Goal: Information Seeking & Learning: Learn about a topic

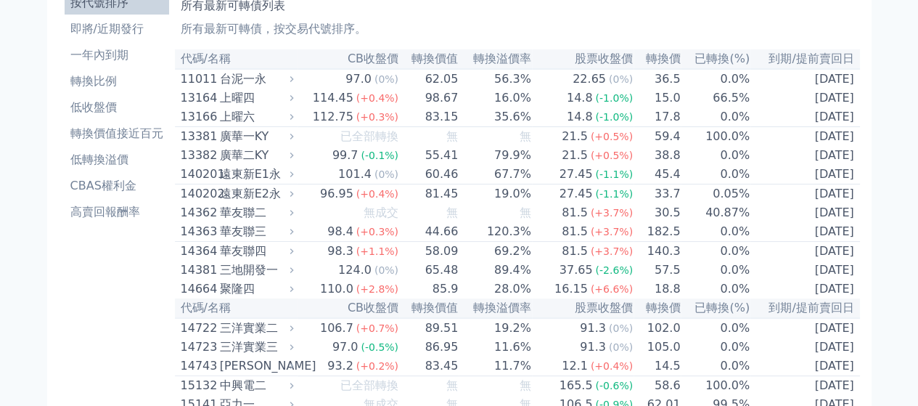
scroll to position [73, 0]
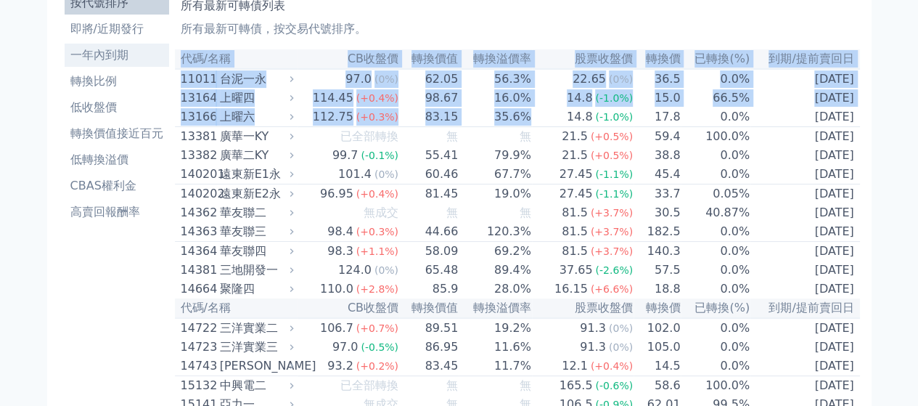
click at [167, 62] on li "一年內到期" at bounding box center [117, 54] width 104 height 17
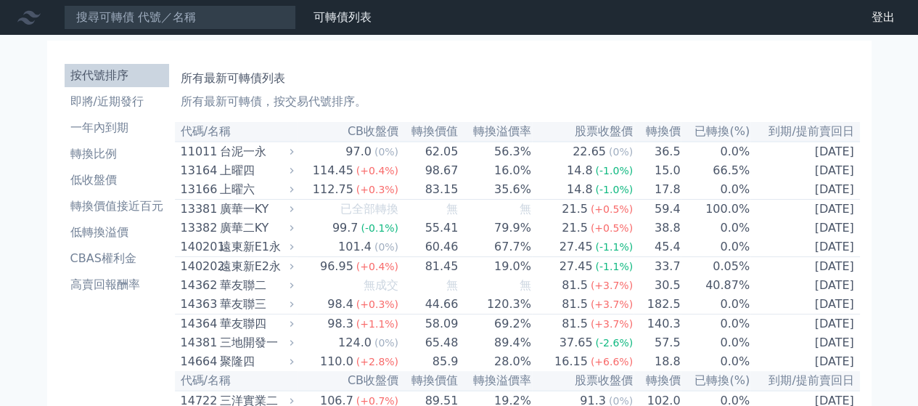
click at [180, 122] on th "代碼/名稱" at bounding box center [236, 132] width 123 height 20
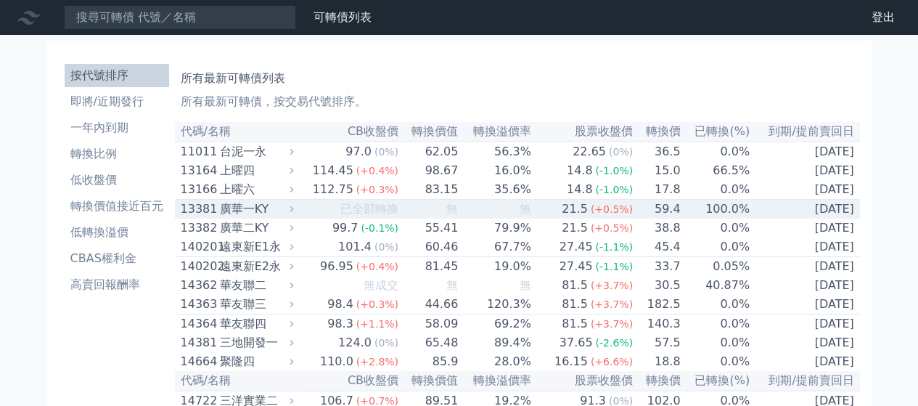
drag, startPoint x: 179, startPoint y: 130, endPoint x: 682, endPoint y: 205, distance: 508.5
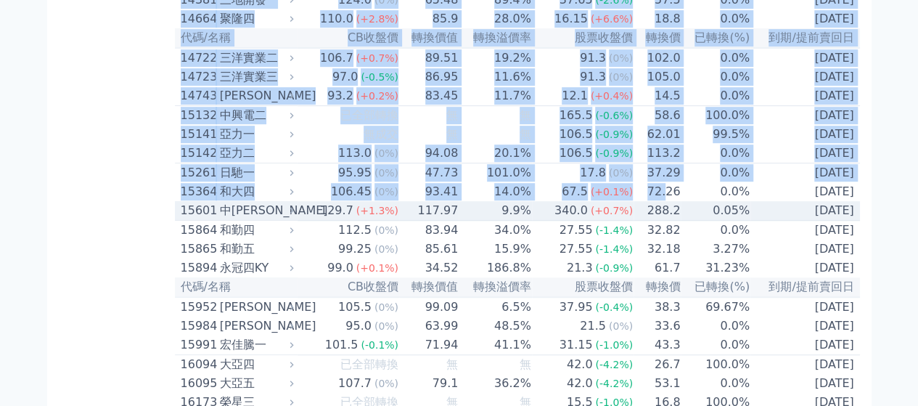
scroll to position [363, 0]
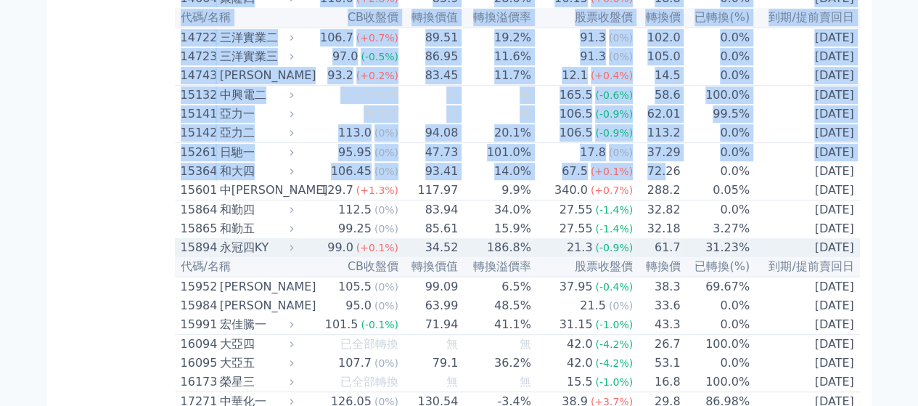
drag, startPoint x: 180, startPoint y: 134, endPoint x: 854, endPoint y: 282, distance: 690.2
copy table "代碼/名稱 CB收盤價 轉換價值 轉換溢價率 股票收盤價 轉換價 已轉換(%) 到期/提前賣回日 11011 台泥一永 97.0 (0%) 62.05 56.…"
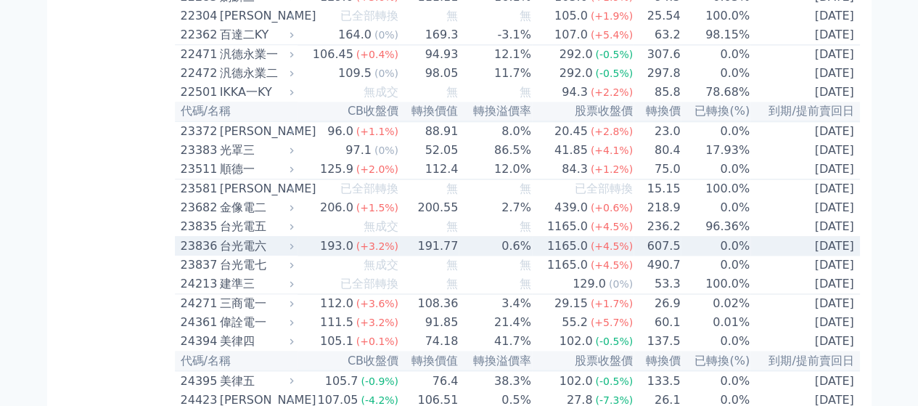
scroll to position [1089, 0]
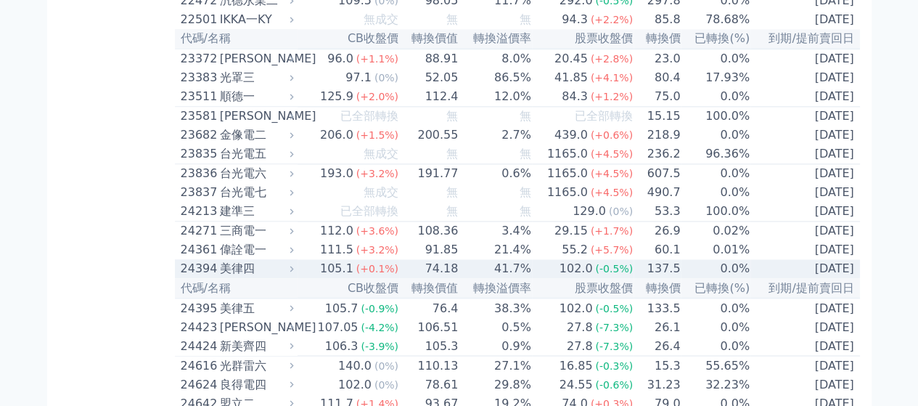
drag, startPoint x: 176, startPoint y: 107, endPoint x: 845, endPoint y: 360, distance: 715.4
copy table "15952 川寶二 105.5 (0%) 99.09 6.5% 37.95 (-0.4%) 38.3 69.67% 2027-09-02 可轉債名稱 川寶二 …"
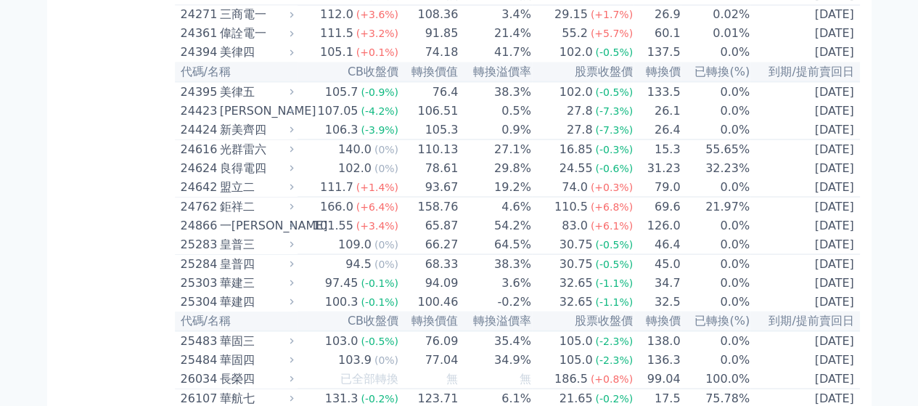
scroll to position [1306, 0]
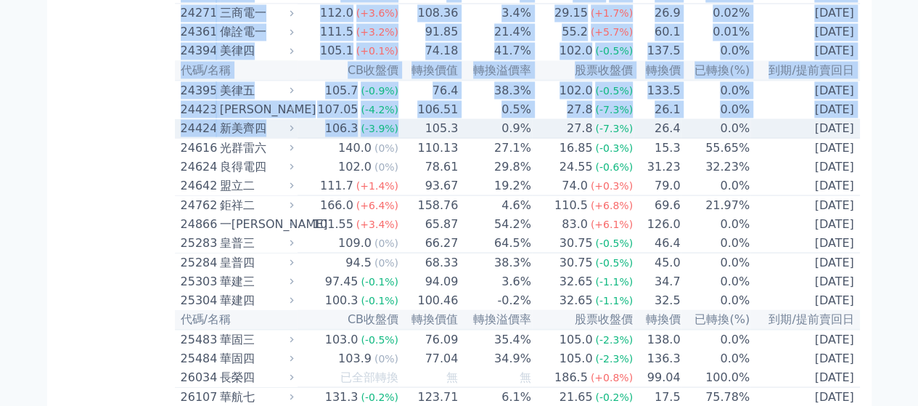
drag, startPoint x: 173, startPoint y: 183, endPoint x: 0, endPoint y: 219, distance: 176.5
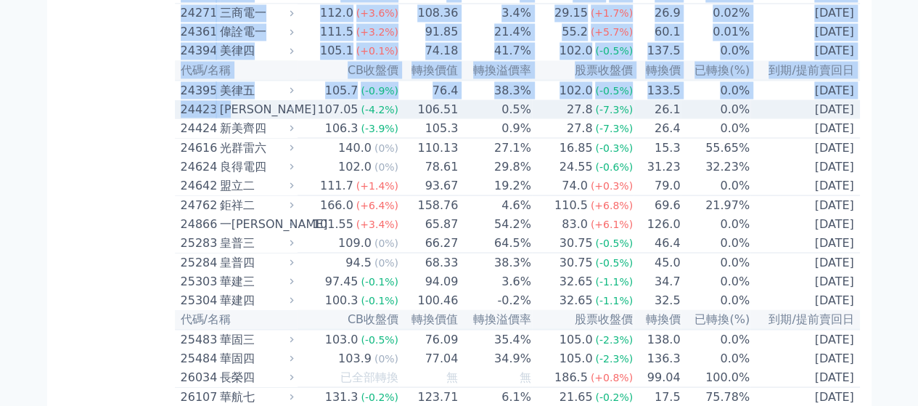
drag, startPoint x: 173, startPoint y: 184, endPoint x: 247, endPoint y: 195, distance: 74.8
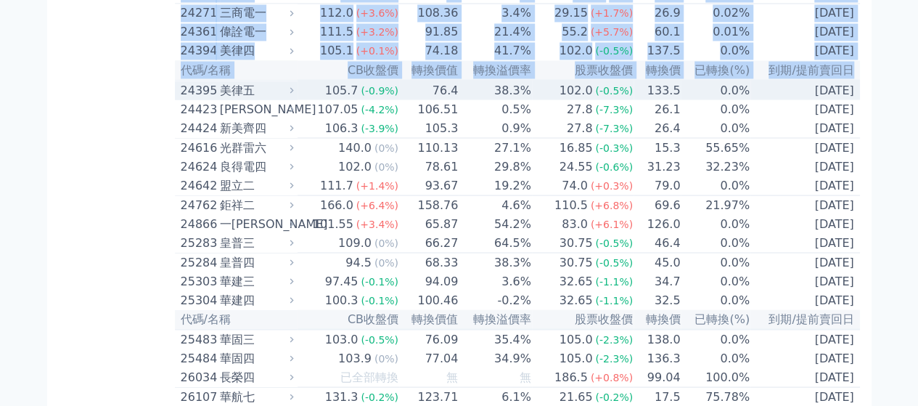
drag, startPoint x: 163, startPoint y: 188, endPoint x: 179, endPoint y: 188, distance: 16.7
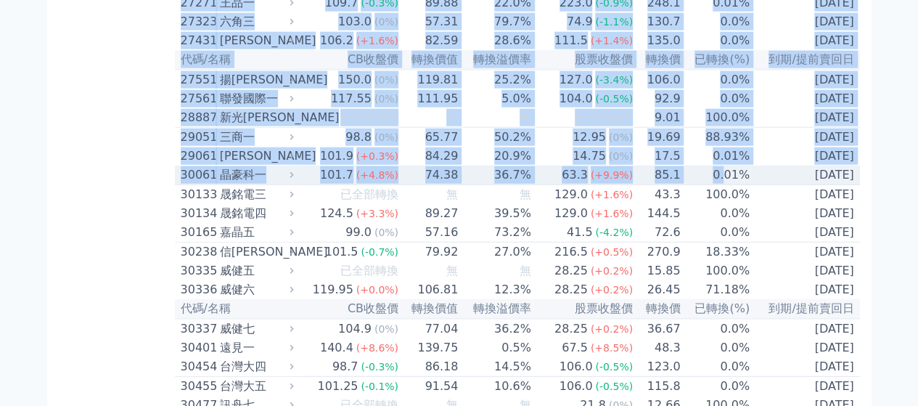
scroll to position [1887, 0]
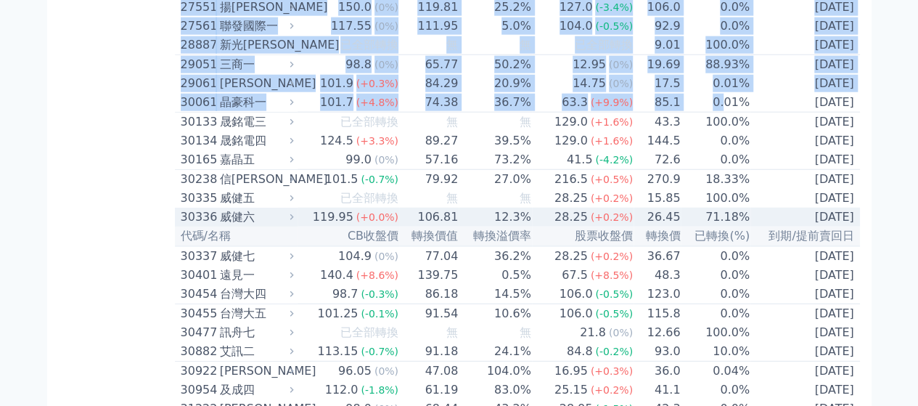
drag, startPoint x: 179, startPoint y: 161, endPoint x: 832, endPoint y: 360, distance: 683.4
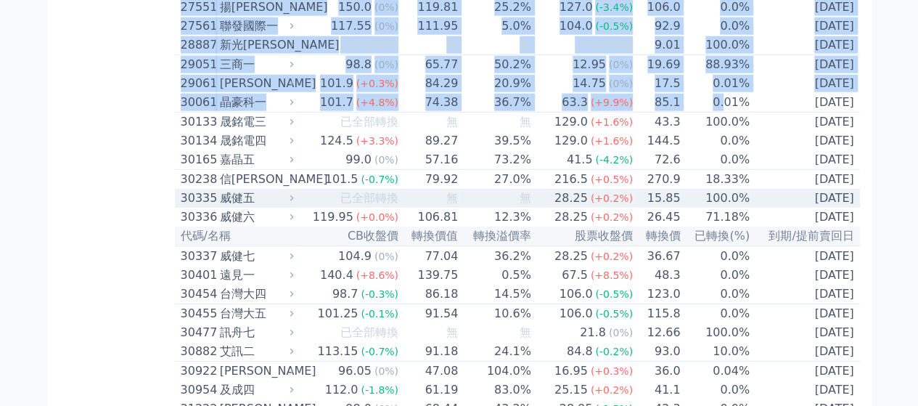
copy table "代碼/名稱 CB收盤價 轉換價值 轉換溢價率 股票收盤價 轉換價 已轉換(%) 到期/提前賣回日 24395 美律五 105.7 (-0.9%) 76.4 3…"
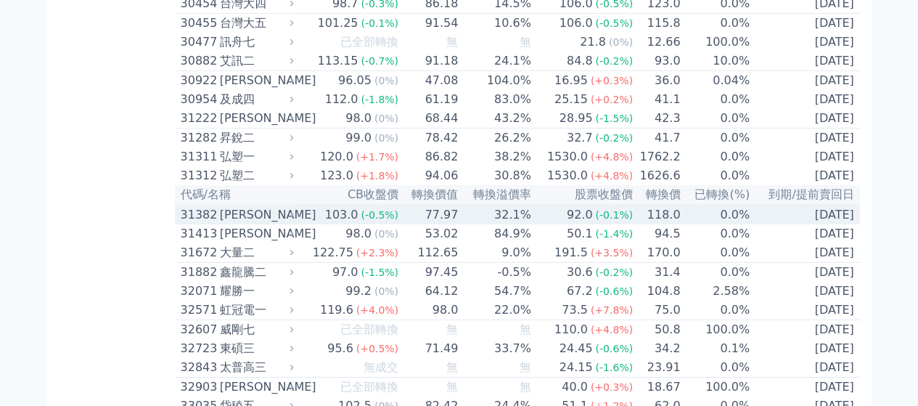
scroll to position [2250, 0]
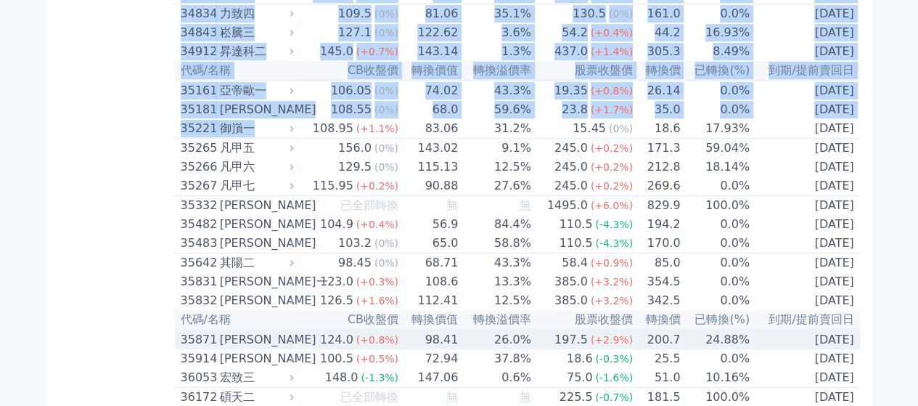
scroll to position [3048, 0]
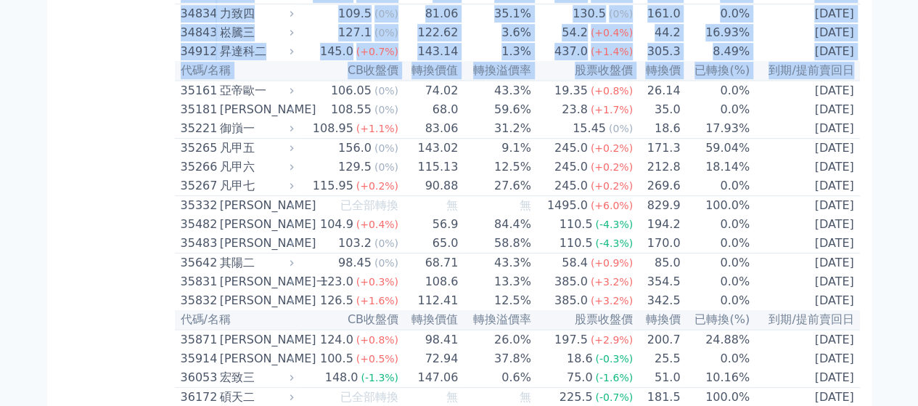
drag, startPoint x: 179, startPoint y: 87, endPoint x: 853, endPoint y: 295, distance: 706.3
copy table "代碼/名稱 CB收盤價 轉換價值 轉換溢價率 股票收盤價 轉換價 已轉換(%) 到期/提前賣回日 30337 威健七 104.9 (0%) 77.04 36.…"
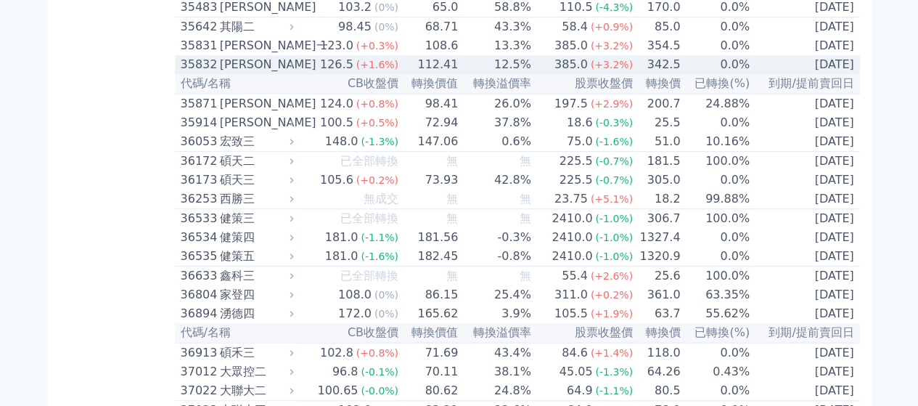
scroll to position [3266, 0]
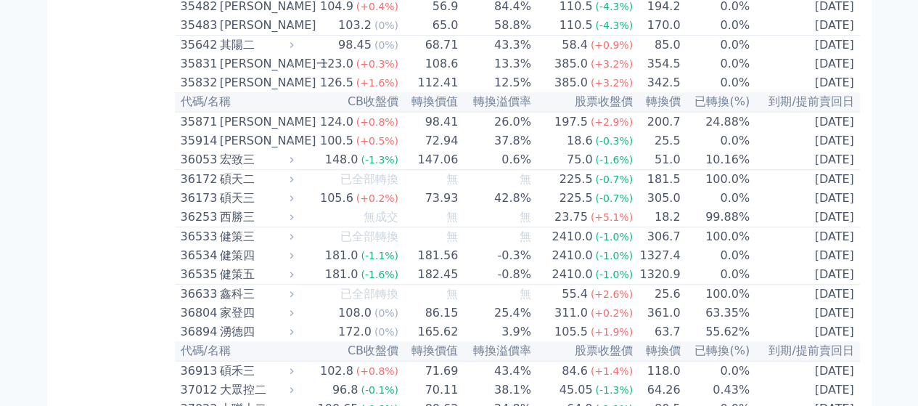
drag, startPoint x: 170, startPoint y: 95, endPoint x: 328, endPoint y: 111, distance: 159.0
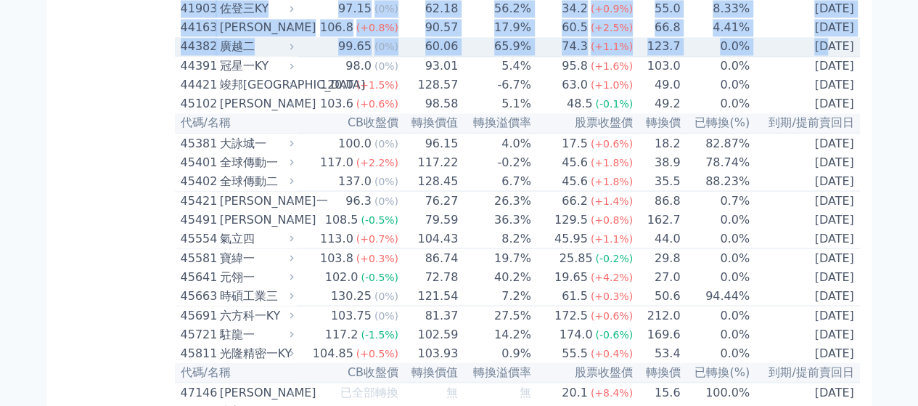
scroll to position [4064, 0]
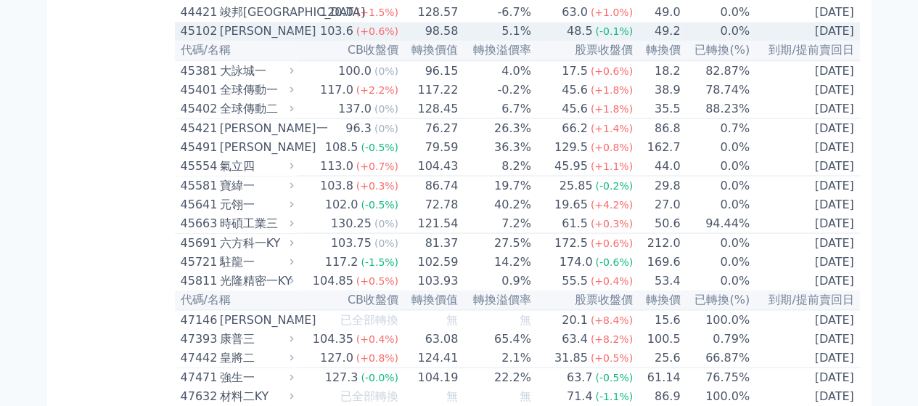
drag, startPoint x: 182, startPoint y: 72, endPoint x: 842, endPoint y: 316, distance: 703.5
click at [842, 316] on table "代碼/名稱 CB收盤價 轉換價值 轉換溢價率 股票收盤價 轉換價 已轉換(%) 到期/提前賣回日 11011 台泥一永 97.0 (0%) 62.05 56.…" at bounding box center [517, 242] width 685 height 8368
copy table "代碼/名稱 CB收盤價 轉換價值 轉換溢價率 股票收盤價 轉換價 已轉換(%) 到期/提前賣回日 35161 亞帝歐一 106.05 (0%) 74.02 4…"
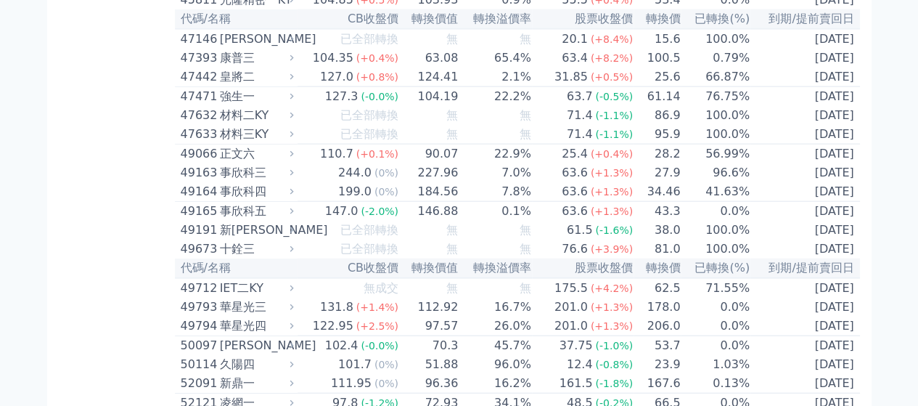
scroll to position [4427, 0]
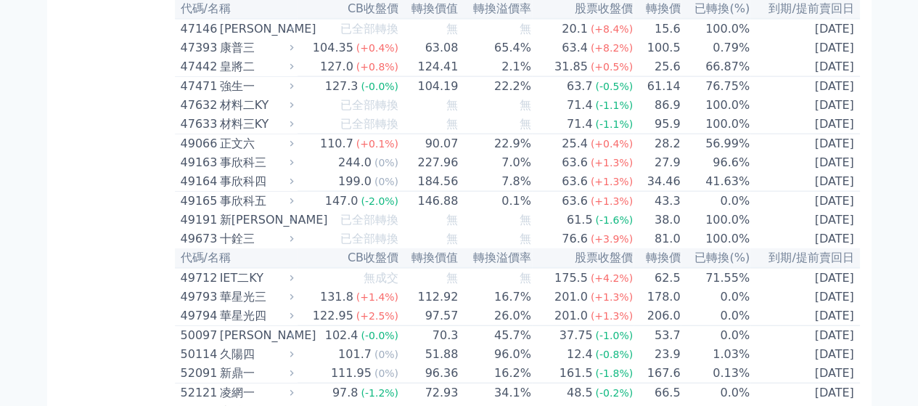
scroll to position [4354, 0]
drag, startPoint x: 147, startPoint y: 73, endPoint x: 526, endPoint y: 140, distance: 384.6
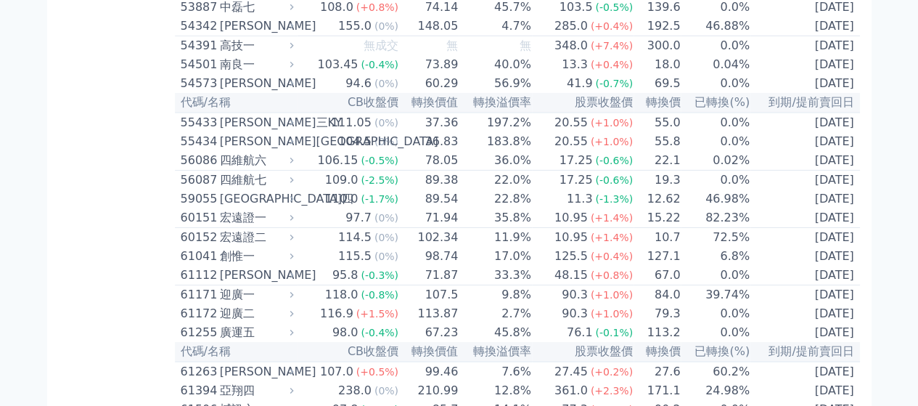
scroll to position [5080, 0]
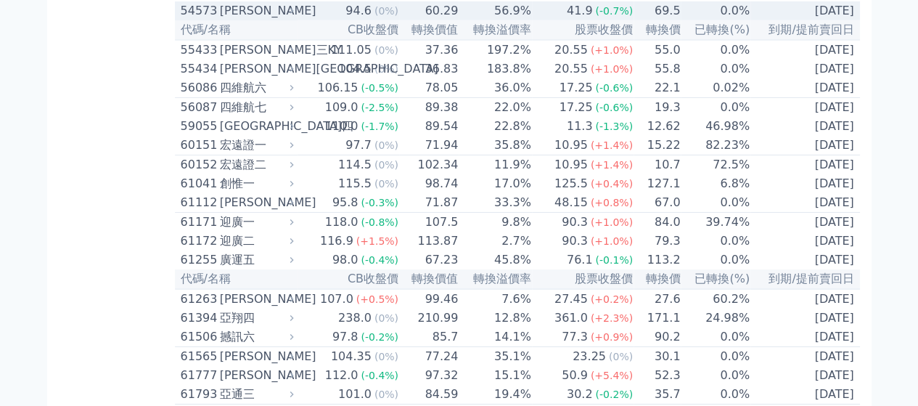
drag, startPoint x: 179, startPoint y: 50, endPoint x: 832, endPoint y: 381, distance: 732.2
copy table "代碼/名稱 CB收盤價 轉換價值 轉換溢價率 股票收盤價 轉換價 已轉換(%) 到期/提前賣回日 45381 大詠城一 100.0 (0%) 96.15 4.…"
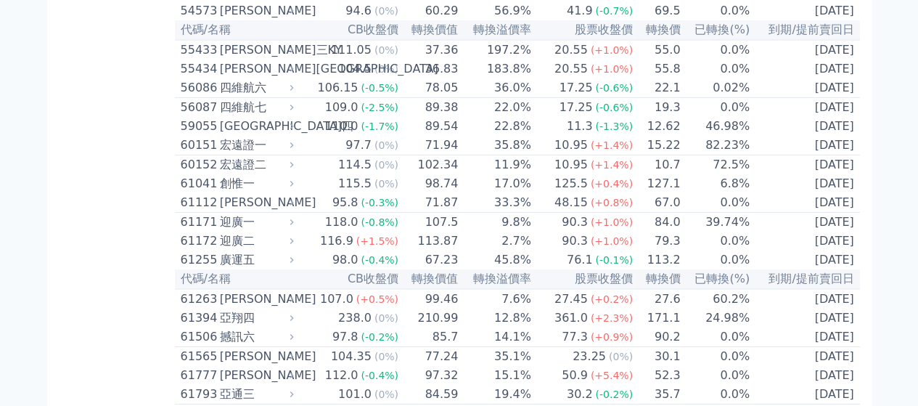
scroll to position [5370, 0]
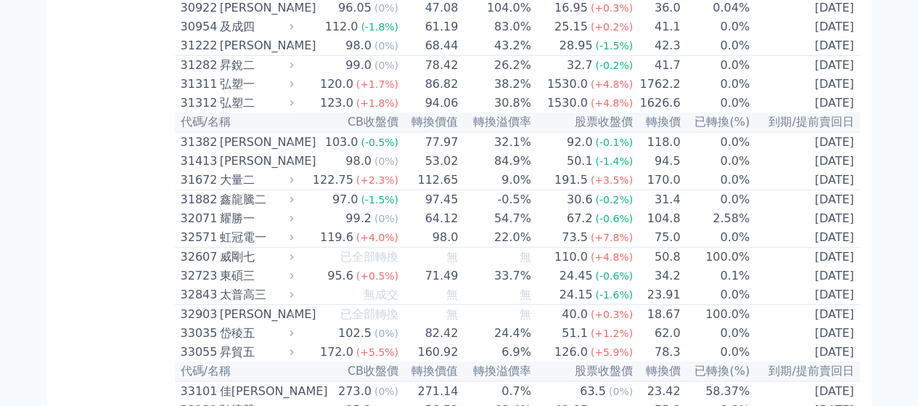
scroll to position [2177, 0]
